Goal: Task Accomplishment & Management: Complete application form

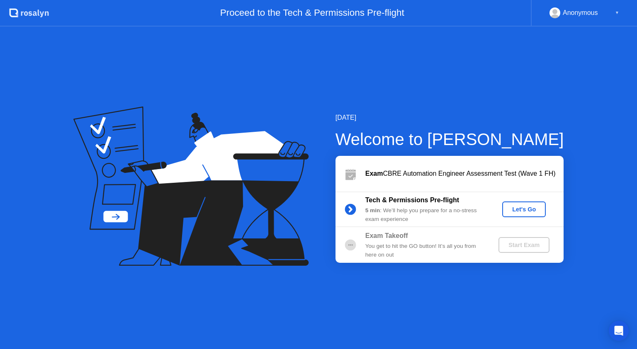
click at [506, 204] on button "Let's Go" at bounding box center [524, 209] width 44 height 16
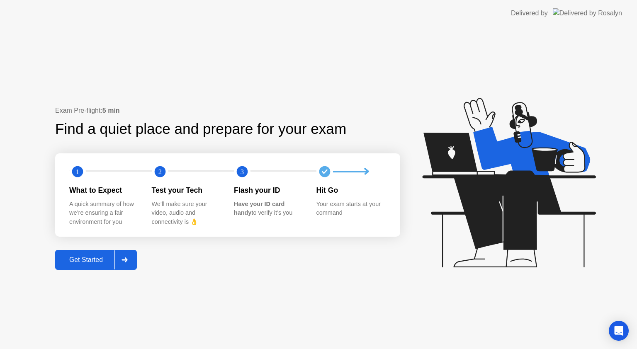
click at [93, 260] on div "Get Started" at bounding box center [86, 259] width 57 height 7
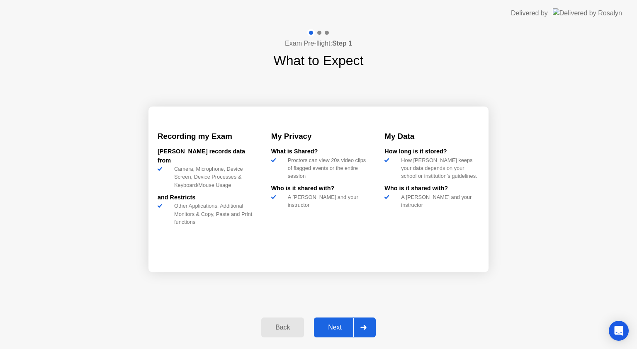
click at [337, 327] on div "Next" at bounding box center [334, 327] width 37 height 7
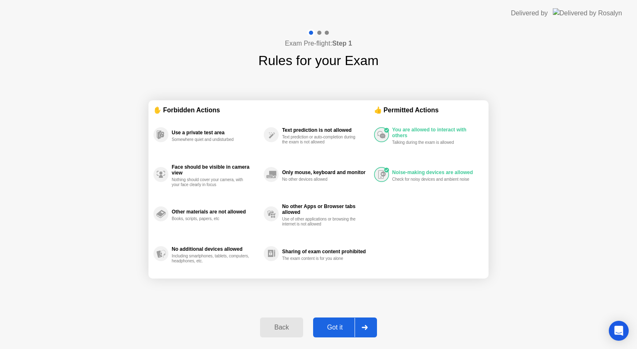
click at [335, 327] on div "Got it" at bounding box center [334, 327] width 39 height 7
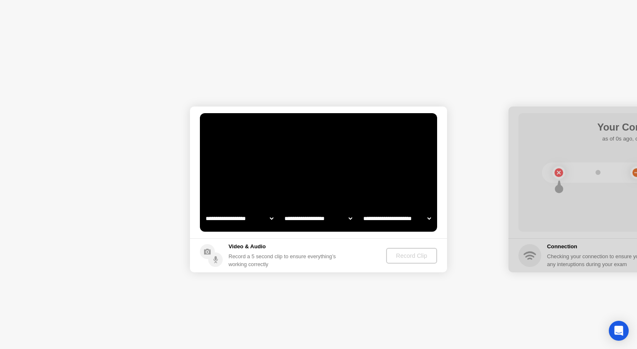
select select "**********"
select select "*******"
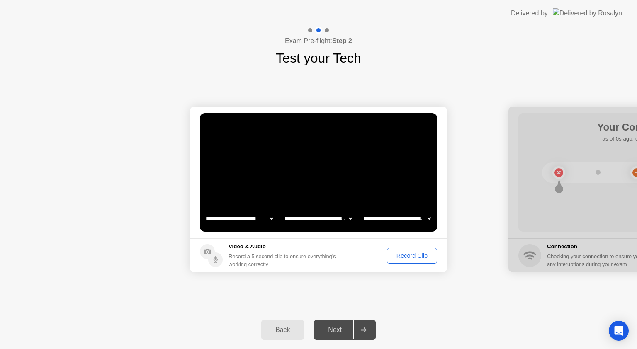
click at [339, 331] on div "Next" at bounding box center [334, 329] width 37 height 7
click at [369, 331] on div at bounding box center [363, 329] width 20 height 19
click at [268, 218] on select "**********" at bounding box center [239, 218] width 71 height 17
click at [293, 189] on video at bounding box center [318, 172] width 237 height 119
click at [348, 215] on select "**********" at bounding box center [318, 218] width 71 height 17
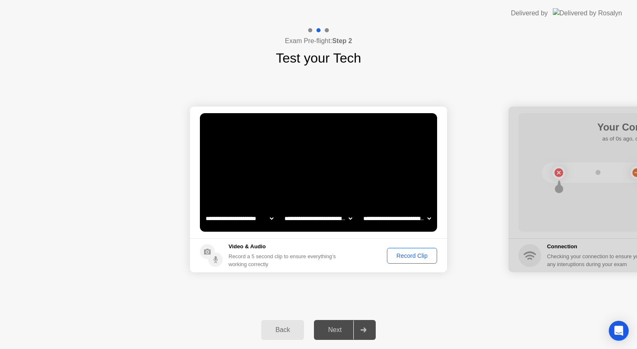
click at [358, 197] on video at bounding box center [318, 172] width 237 height 119
click at [430, 218] on select "**********" at bounding box center [396, 218] width 71 height 17
click at [394, 258] on div "Record Clip" at bounding box center [412, 255] width 44 height 7
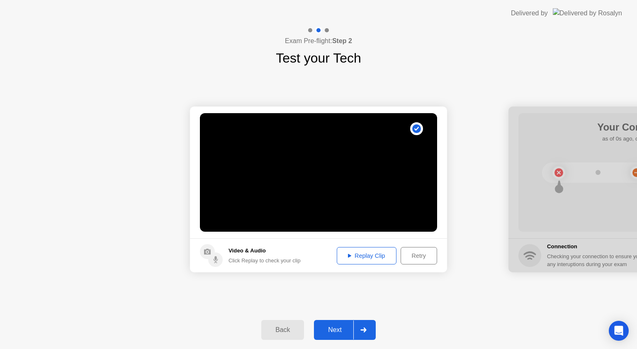
click at [348, 254] on icon at bounding box center [349, 256] width 3 height 4
click at [337, 330] on div "Next" at bounding box center [334, 329] width 37 height 7
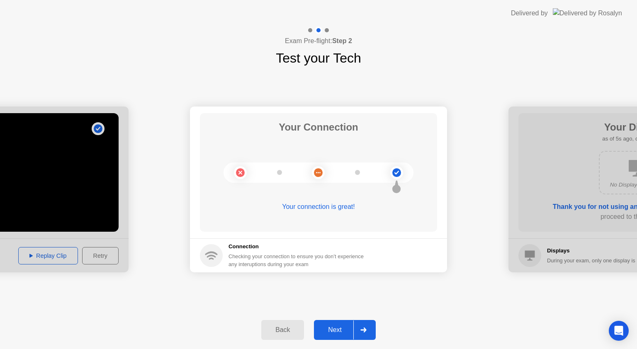
click at [335, 332] on div "Next" at bounding box center [334, 329] width 37 height 7
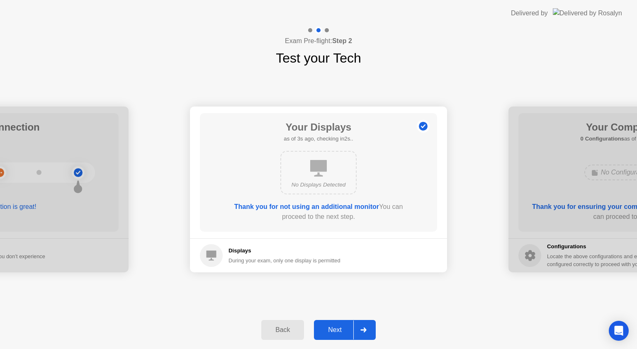
click at [334, 329] on div "Next" at bounding box center [334, 329] width 37 height 7
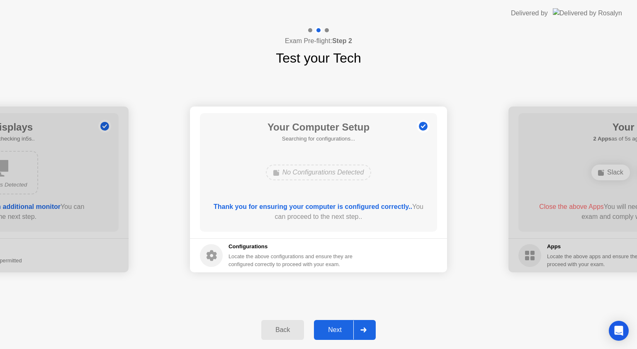
click at [334, 329] on div "Next" at bounding box center [334, 329] width 37 height 7
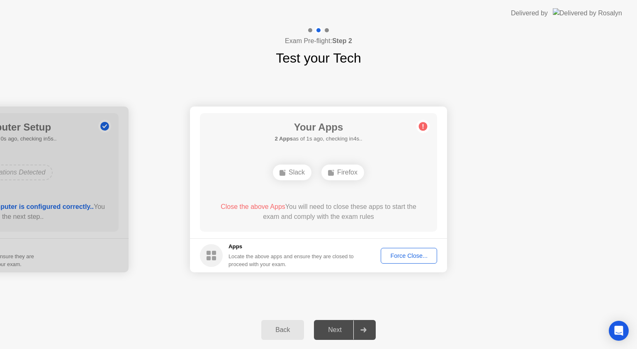
click at [388, 254] on div "Force Close..." at bounding box center [408, 255] width 51 height 7
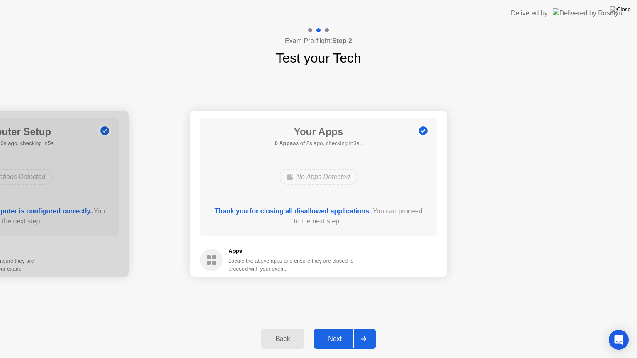
click at [336, 337] on div "Next" at bounding box center [334, 338] width 37 height 7
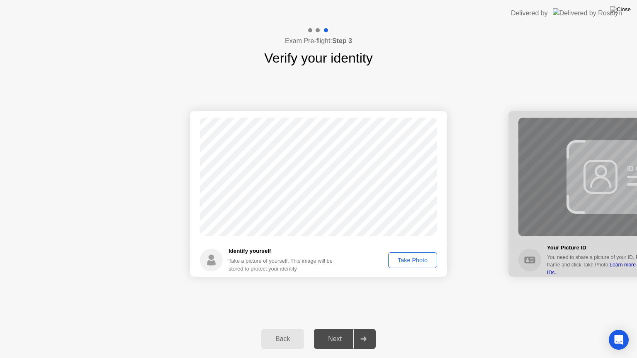
click at [399, 259] on div "Take Photo" at bounding box center [412, 260] width 43 height 7
click at [330, 343] on div "Next" at bounding box center [334, 338] width 37 height 7
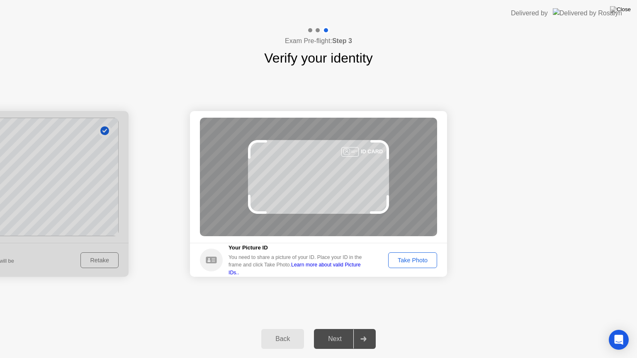
click at [401, 262] on div "Take Photo" at bounding box center [412, 260] width 43 height 7
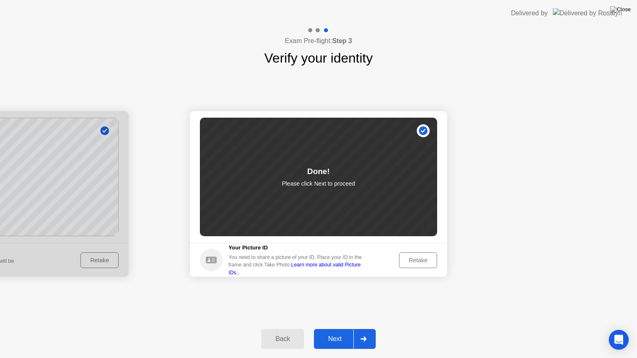
click at [335, 340] on div "Next" at bounding box center [334, 338] width 37 height 7
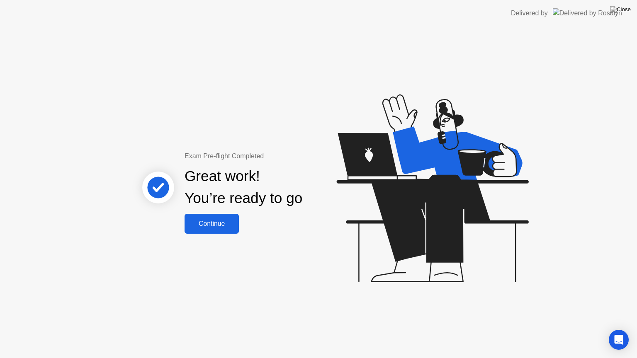
click at [209, 223] on div "Continue" at bounding box center [211, 223] width 49 height 7
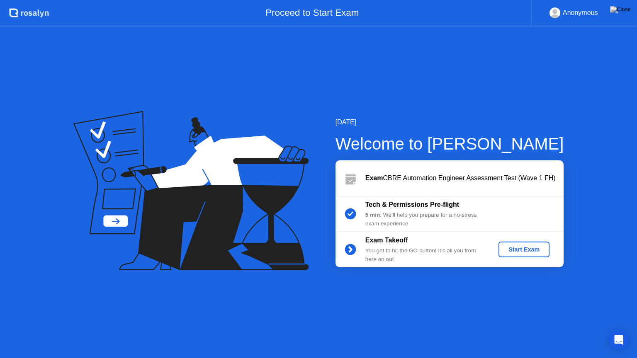
click at [510, 253] on div "Start Exam" at bounding box center [524, 249] width 44 height 7
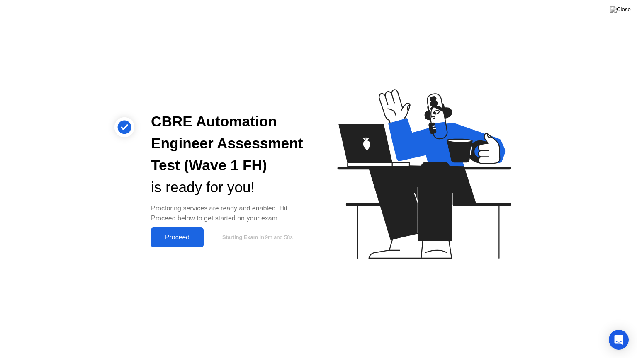
click at [177, 234] on div "Proceed" at bounding box center [177, 237] width 48 height 7
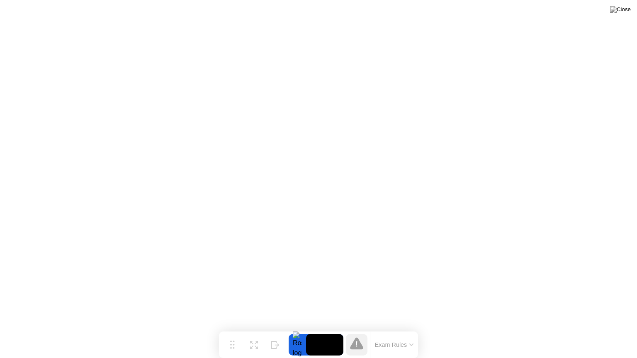
click at [407, 345] on button "Exam Rules" at bounding box center [394, 344] width 44 height 7
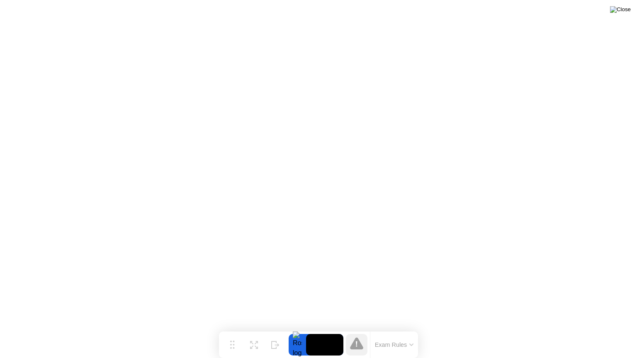
click at [626, 13] on img at bounding box center [620, 9] width 21 height 7
